Goal: Entertainment & Leisure: Consume media (video, audio)

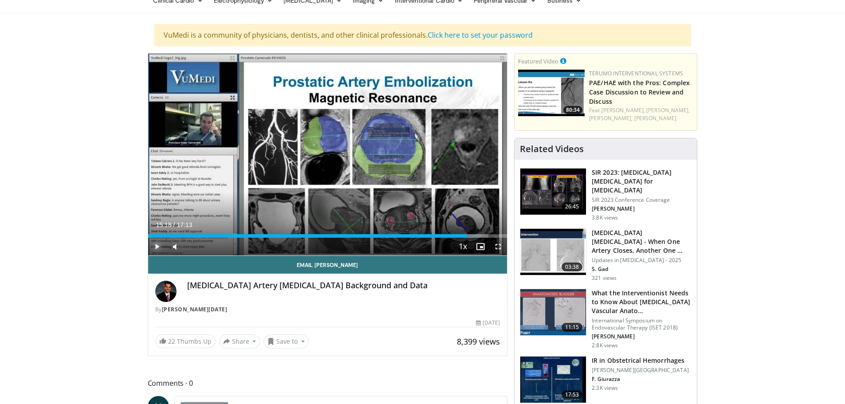
click at [154, 246] on span "Video Player" at bounding box center [157, 247] width 18 height 18
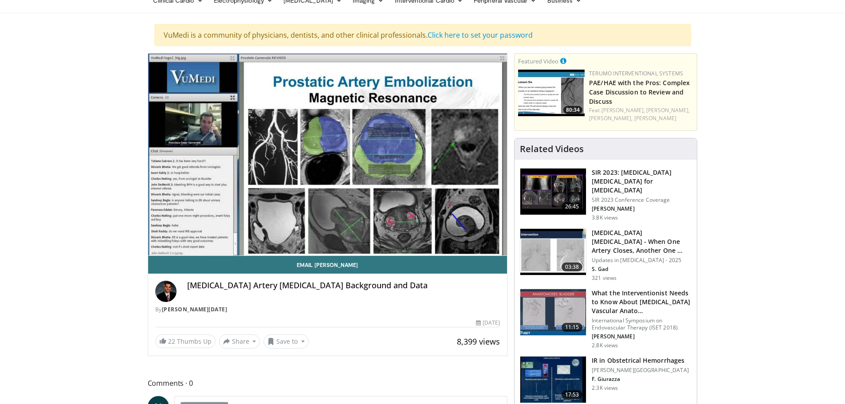
click at [562, 320] on img at bounding box center [554, 312] width 66 height 46
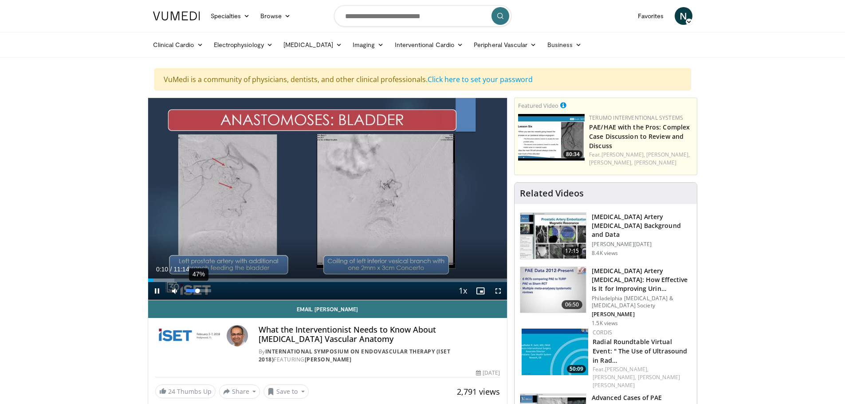
drag, startPoint x: 190, startPoint y: 292, endPoint x: 198, endPoint y: 293, distance: 7.6
click at [198, 292] on div "Volume Level" at bounding box center [192, 290] width 12 height 3
click at [158, 290] on span "Video Player" at bounding box center [157, 291] width 18 height 18
